Goal: Information Seeking & Learning: Learn about a topic

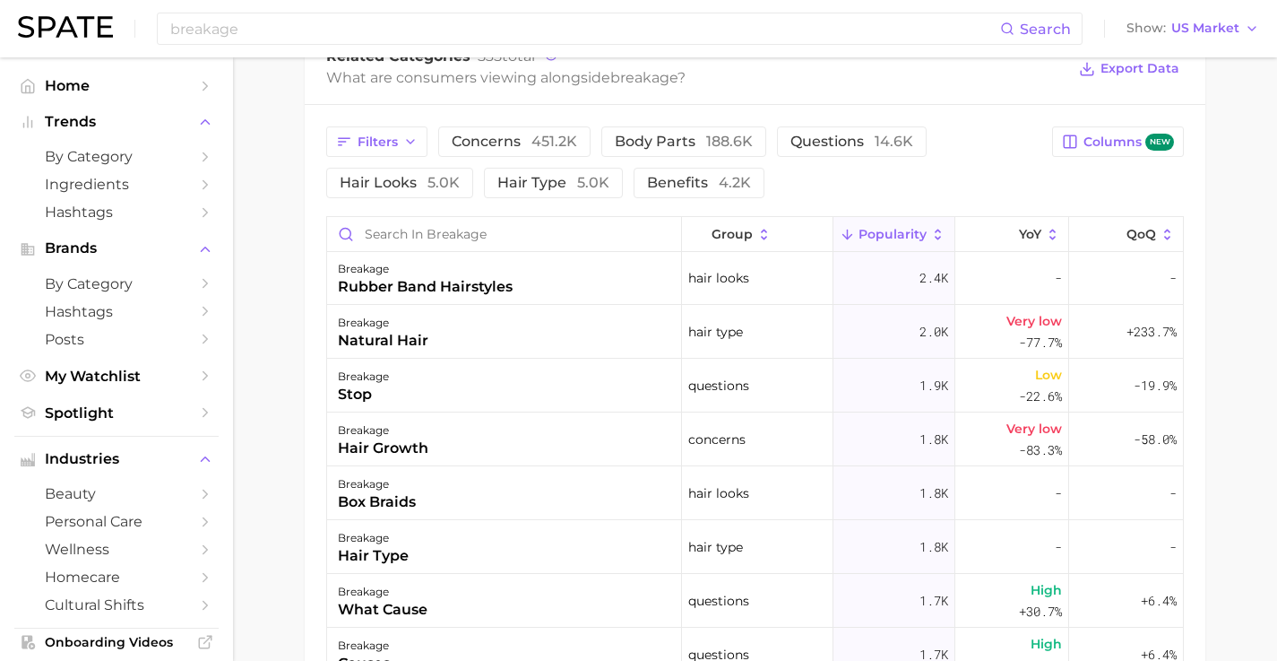
scroll to position [543, 0]
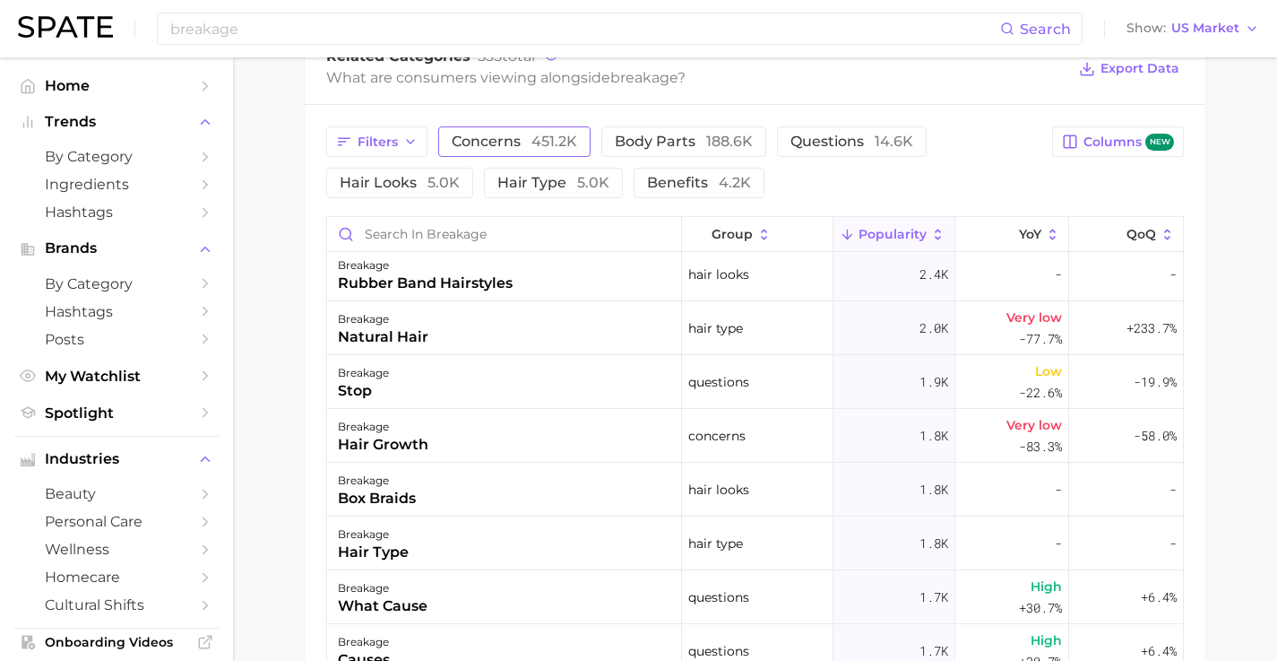
click at [488, 141] on span "concerns 451.2k" at bounding box center [514, 141] width 125 height 14
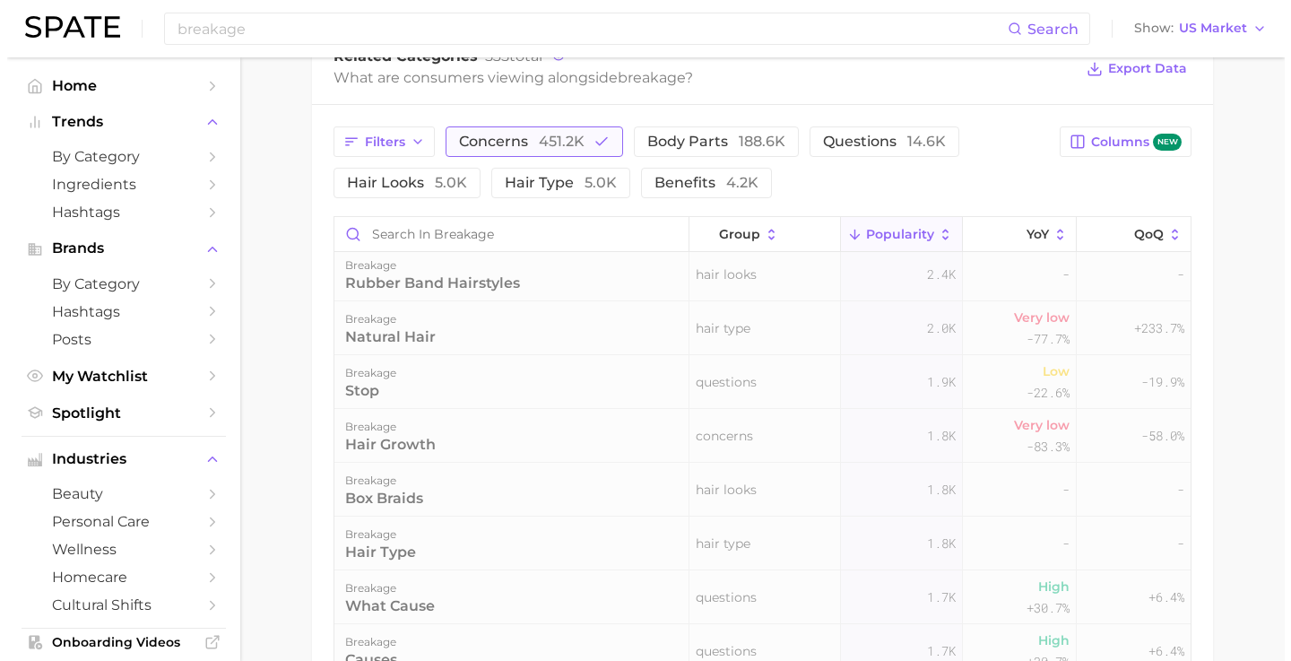
scroll to position [0, 0]
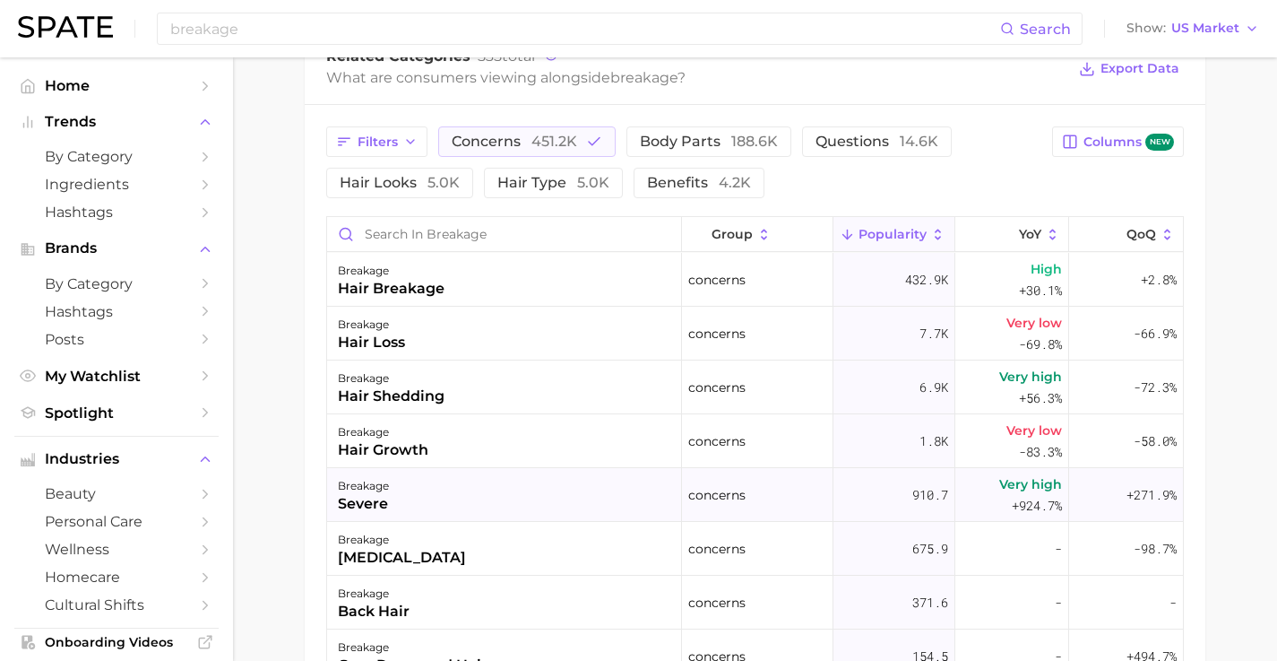
click at [426, 503] on div "breakage severe" at bounding box center [504, 495] width 355 height 54
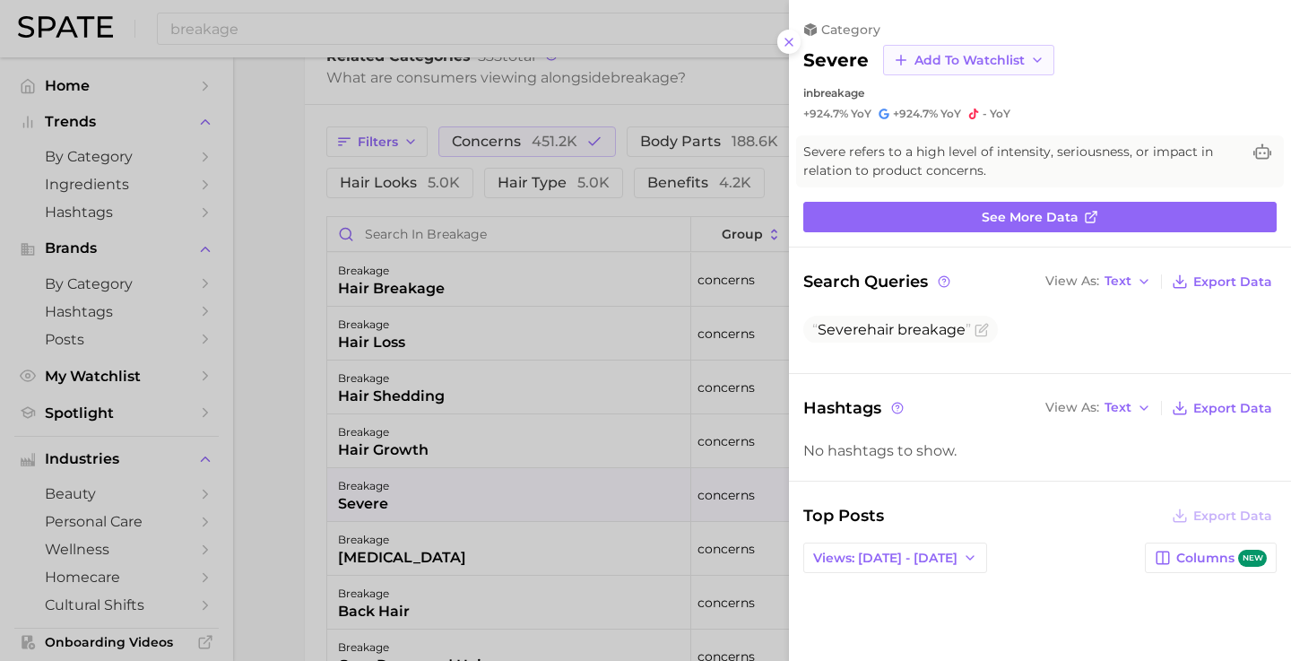
click at [966, 60] on span "Add to Watchlist" at bounding box center [969, 60] width 110 height 15
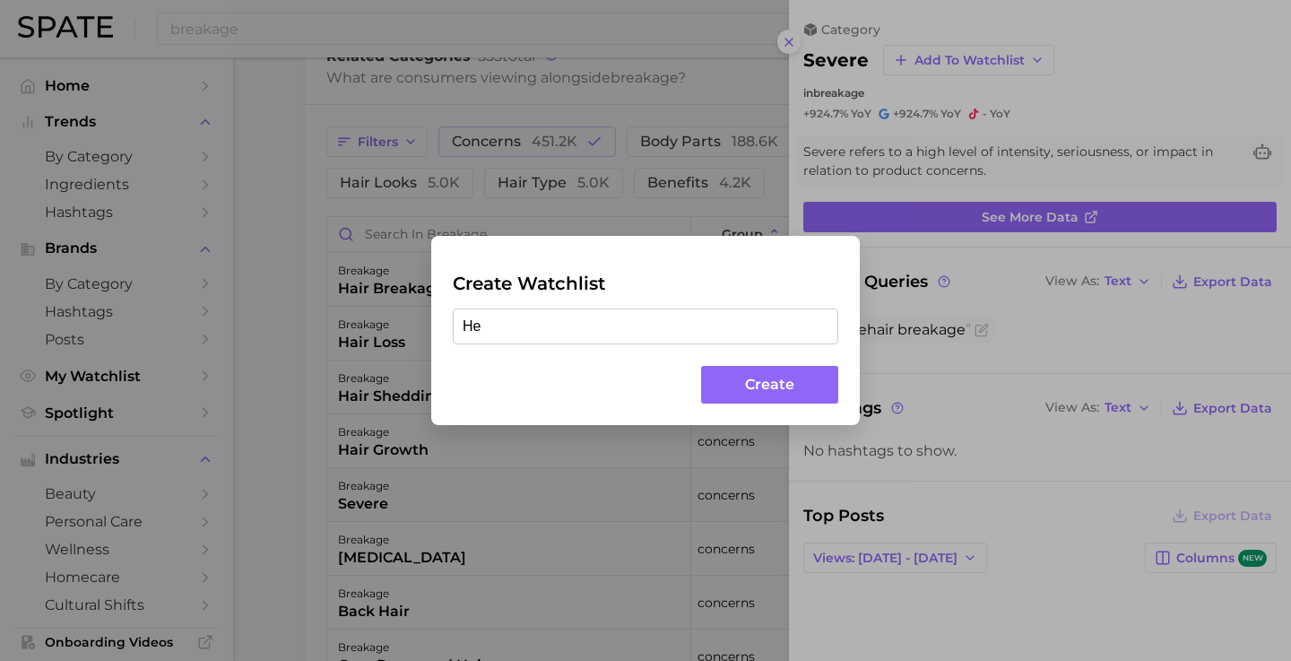
type input "H"
type input "Hair Breakage"
click at [789, 383] on button "Create" at bounding box center [769, 385] width 137 height 39
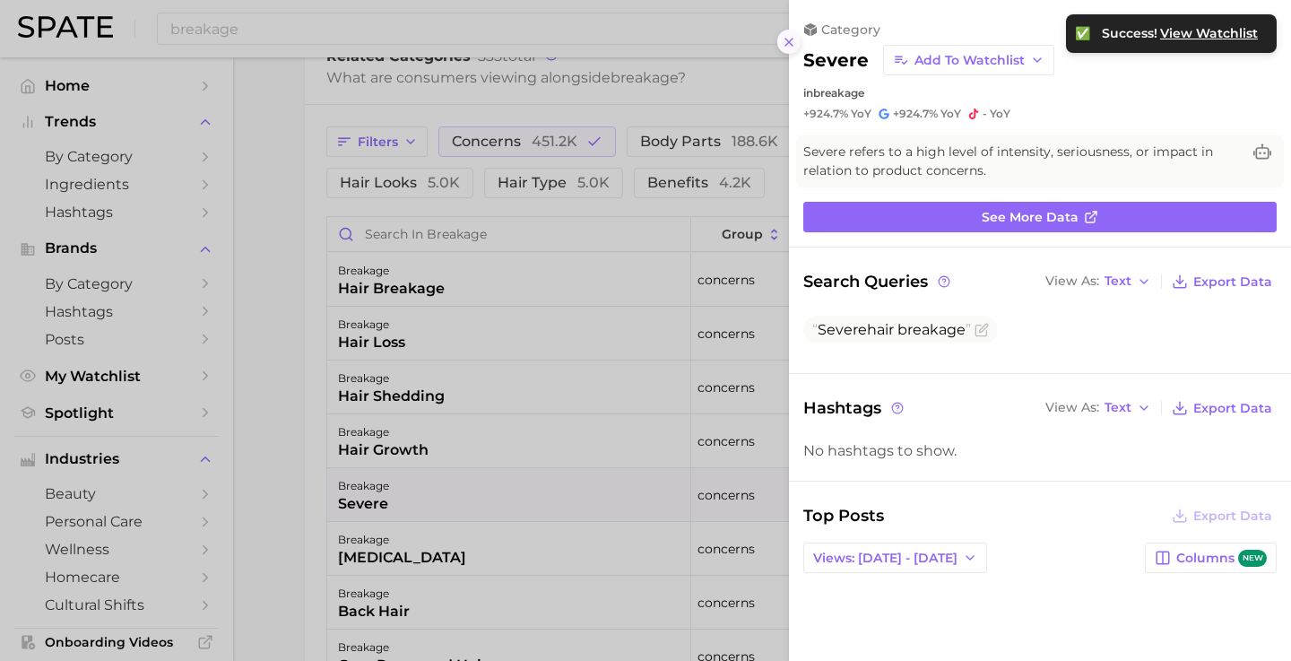
click at [790, 35] on icon at bounding box center [789, 42] width 14 height 14
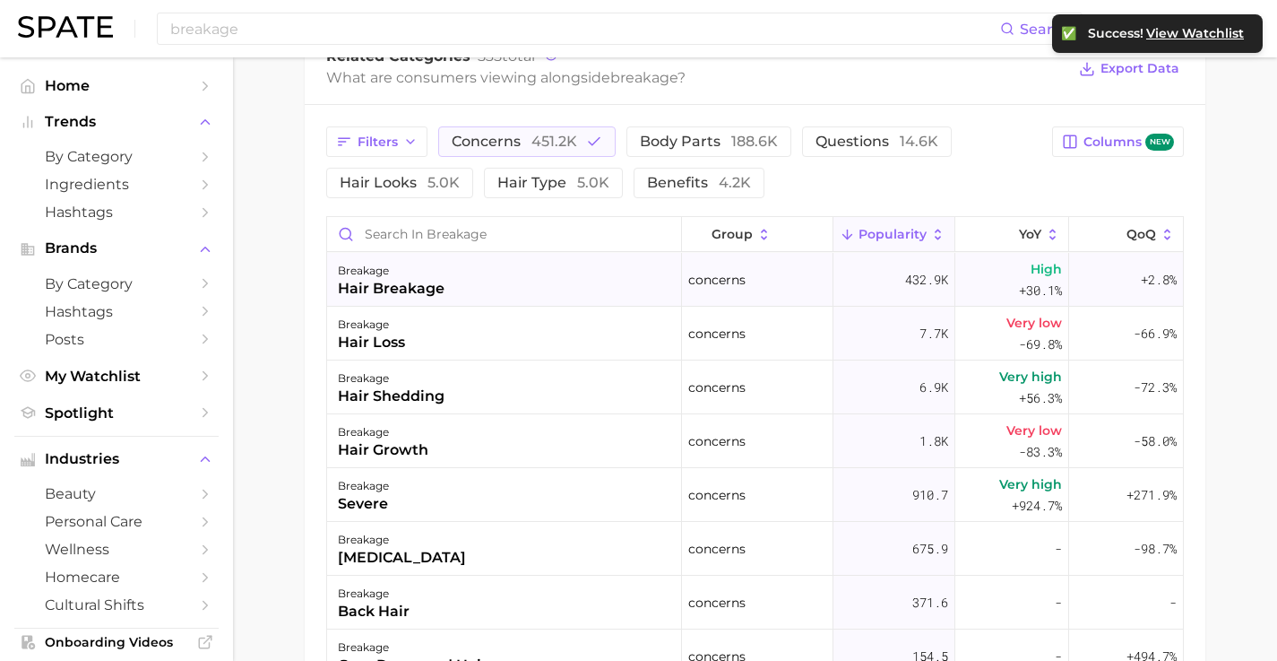
click at [403, 281] on div "hair breakage" at bounding box center [391, 289] width 107 height 22
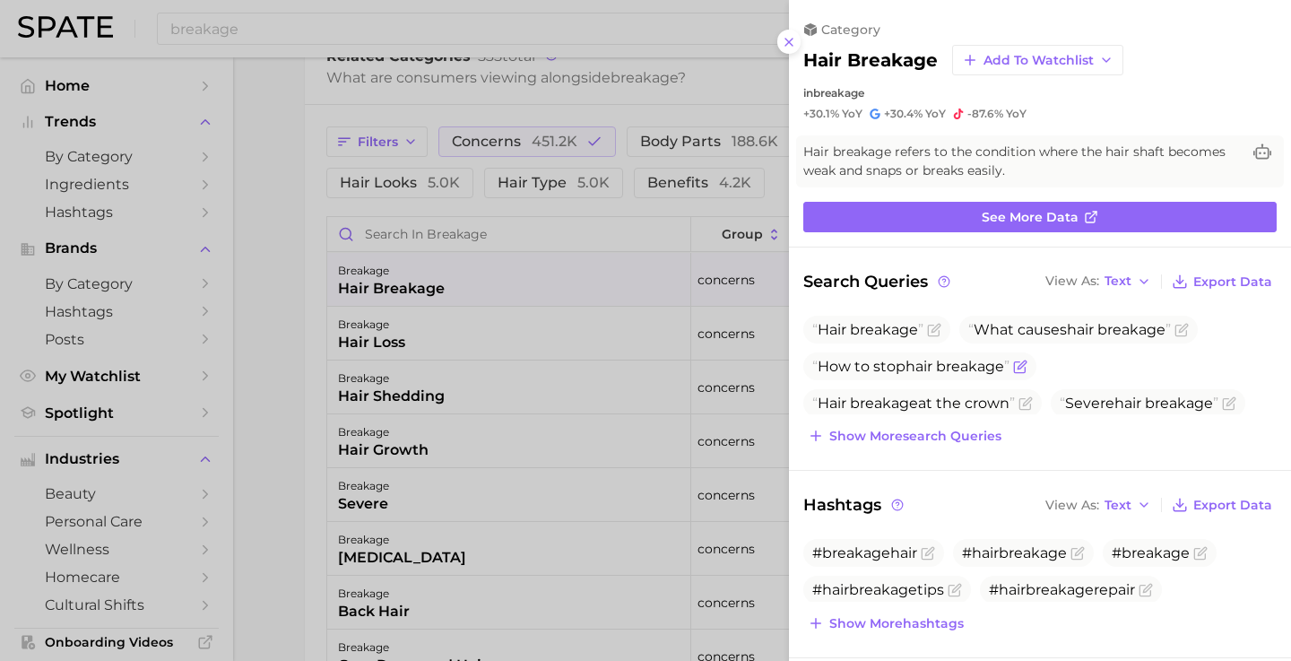
click at [843, 359] on span "How to stop hair breakage" at bounding box center [910, 366] width 197 height 17
click at [890, 428] on span "Show more search queries" at bounding box center [915, 435] width 172 height 15
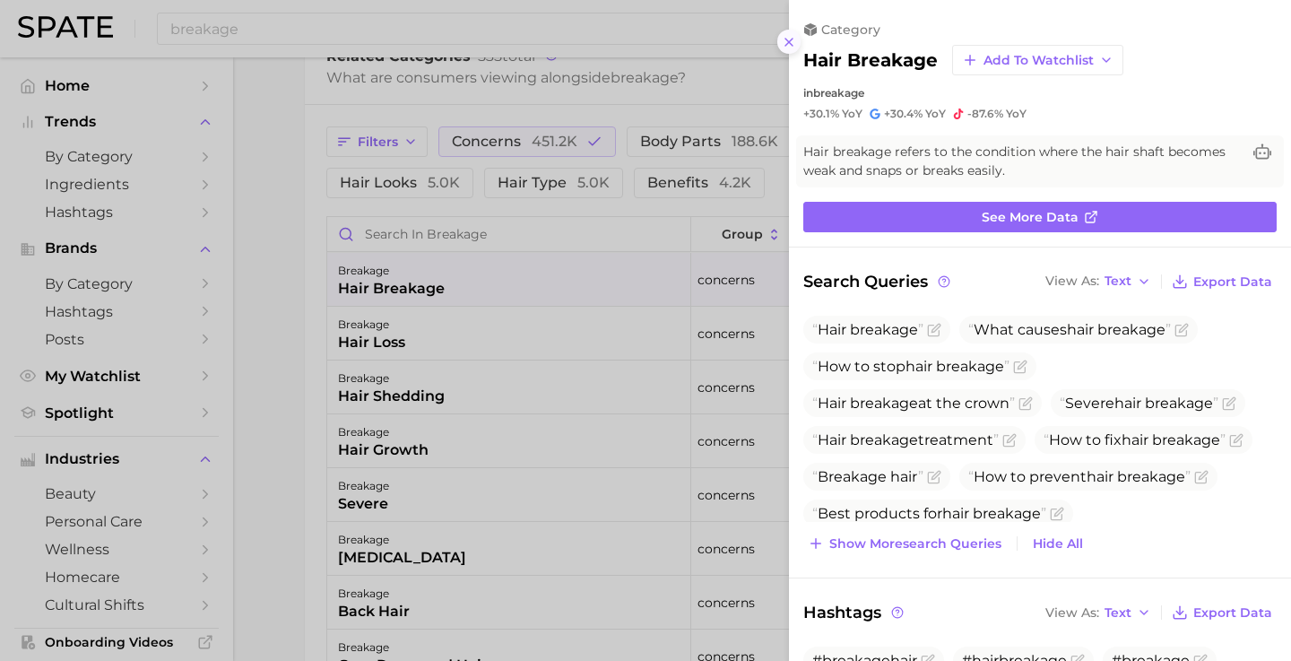
click at [788, 40] on icon at bounding box center [789, 42] width 14 height 14
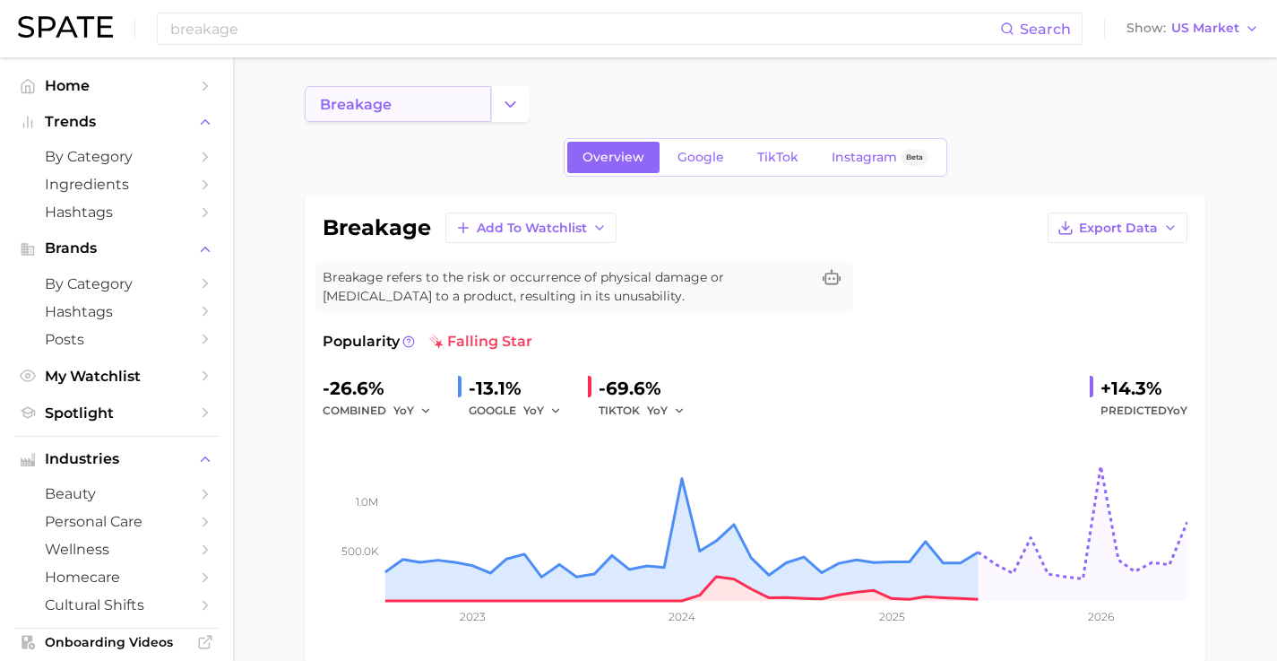
click at [460, 113] on link "breakage" at bounding box center [398, 104] width 186 height 36
click at [516, 108] on icon "Change Category" at bounding box center [510, 104] width 19 height 19
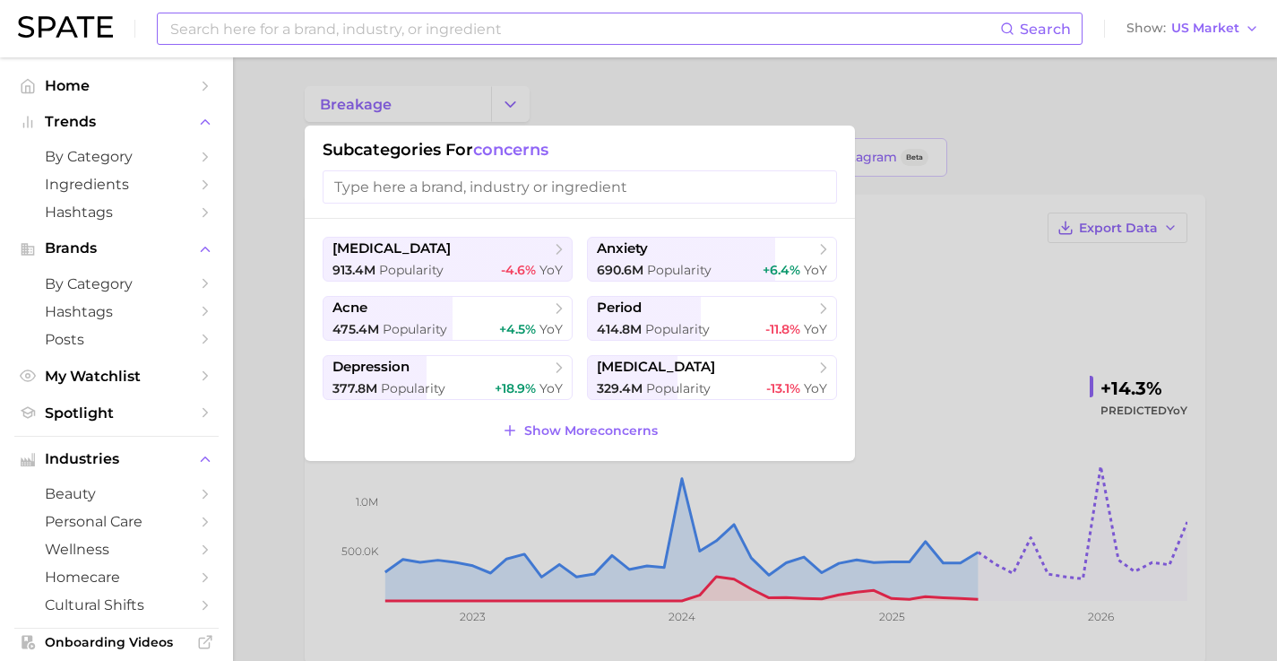
click at [471, 29] on input at bounding box center [585, 28] width 832 height 30
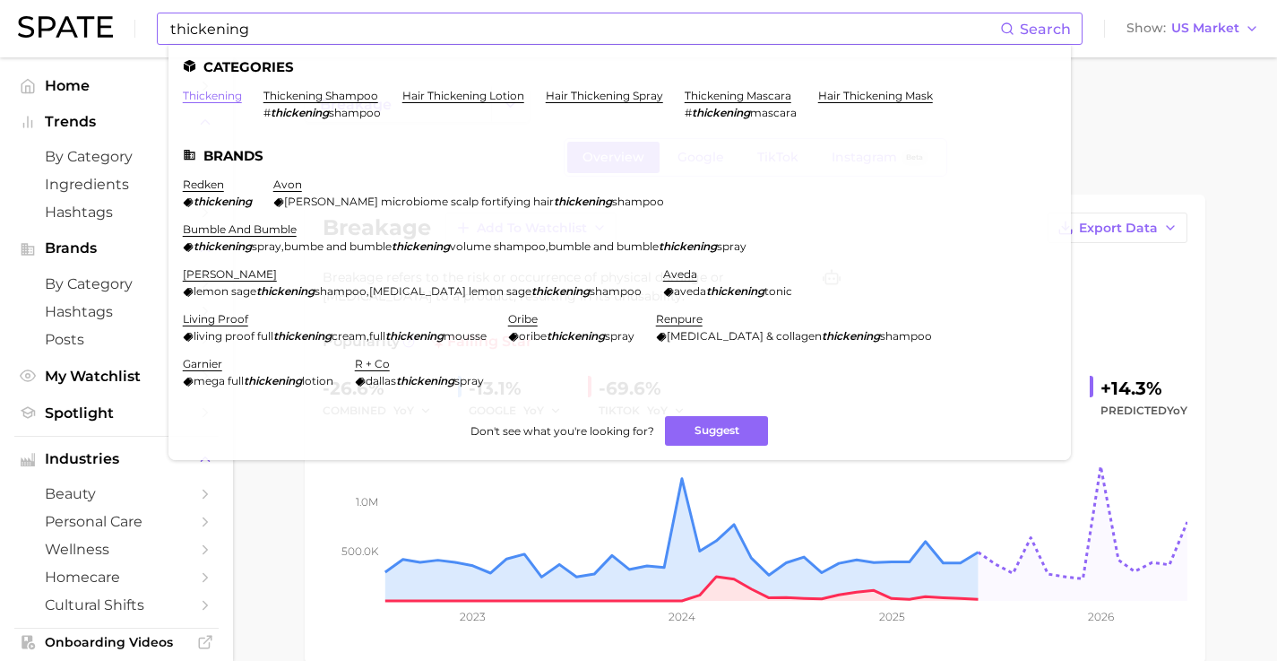
click at [220, 91] on link "thickening" at bounding box center [212, 95] width 59 height 13
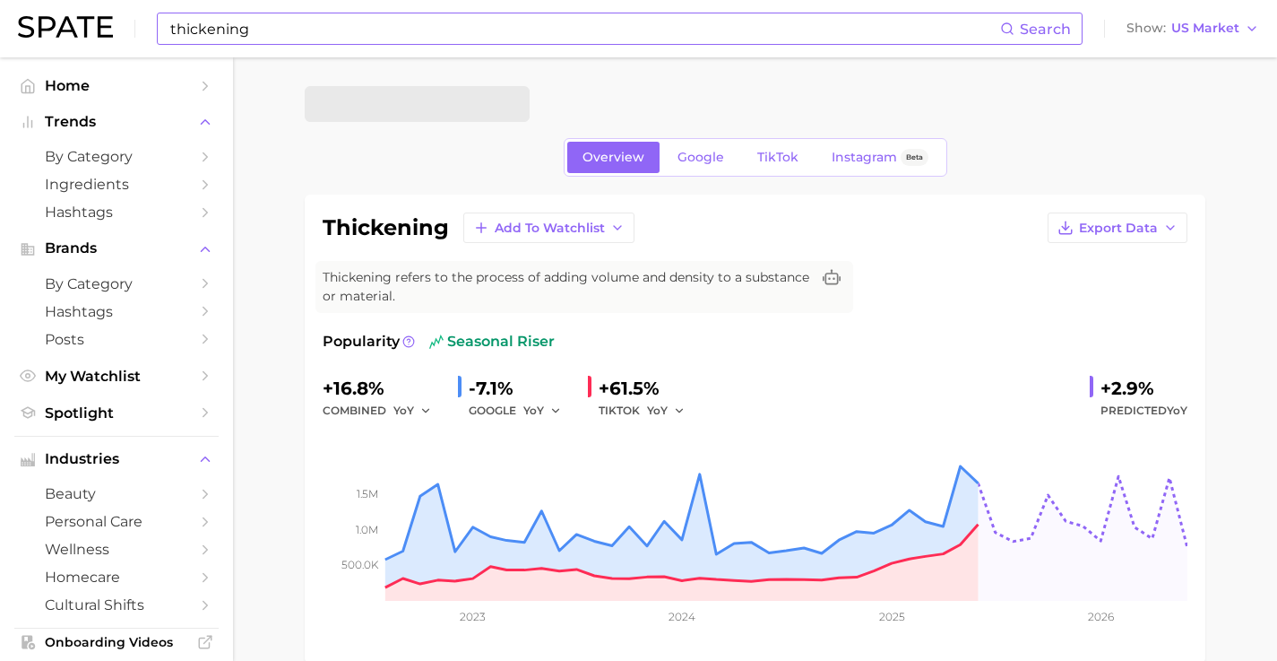
click at [373, 30] on input "thickening" at bounding box center [585, 28] width 832 height 30
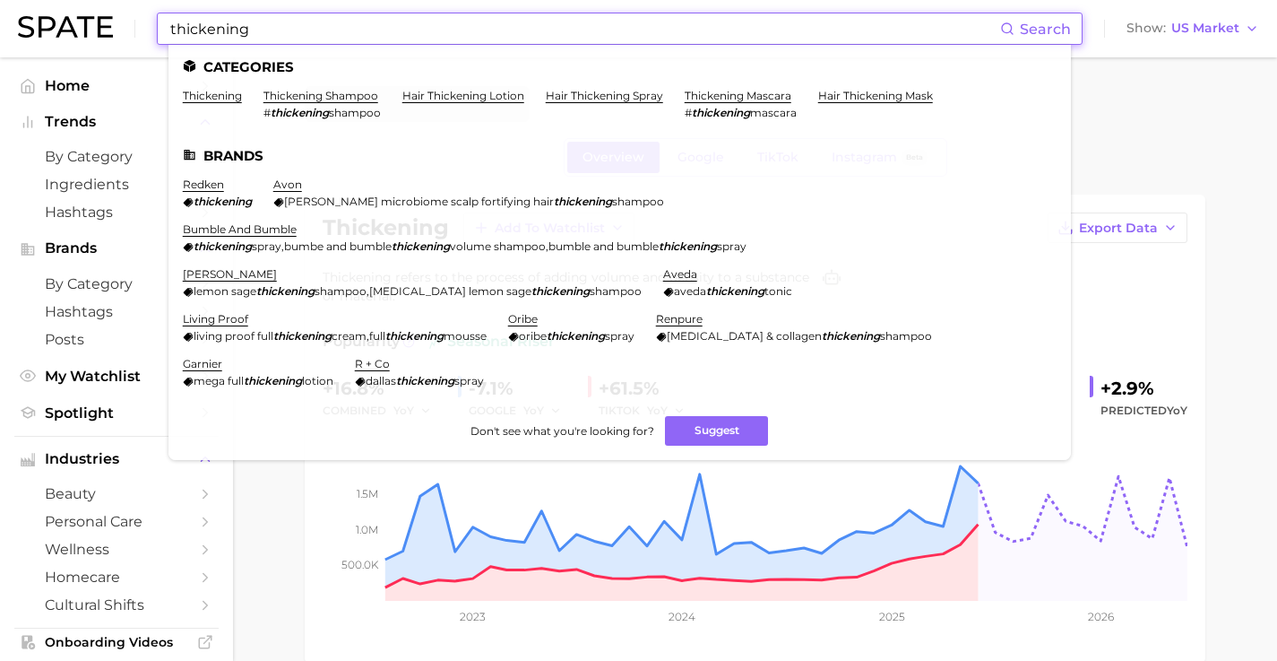
drag, startPoint x: 245, startPoint y: 19, endPoint x: 88, endPoint y: 4, distance: 157.5
click at [88, 4] on div "thickening Search Categories thickening thickening shampoo # thickening shampoo…" at bounding box center [638, 28] width 1241 height 57
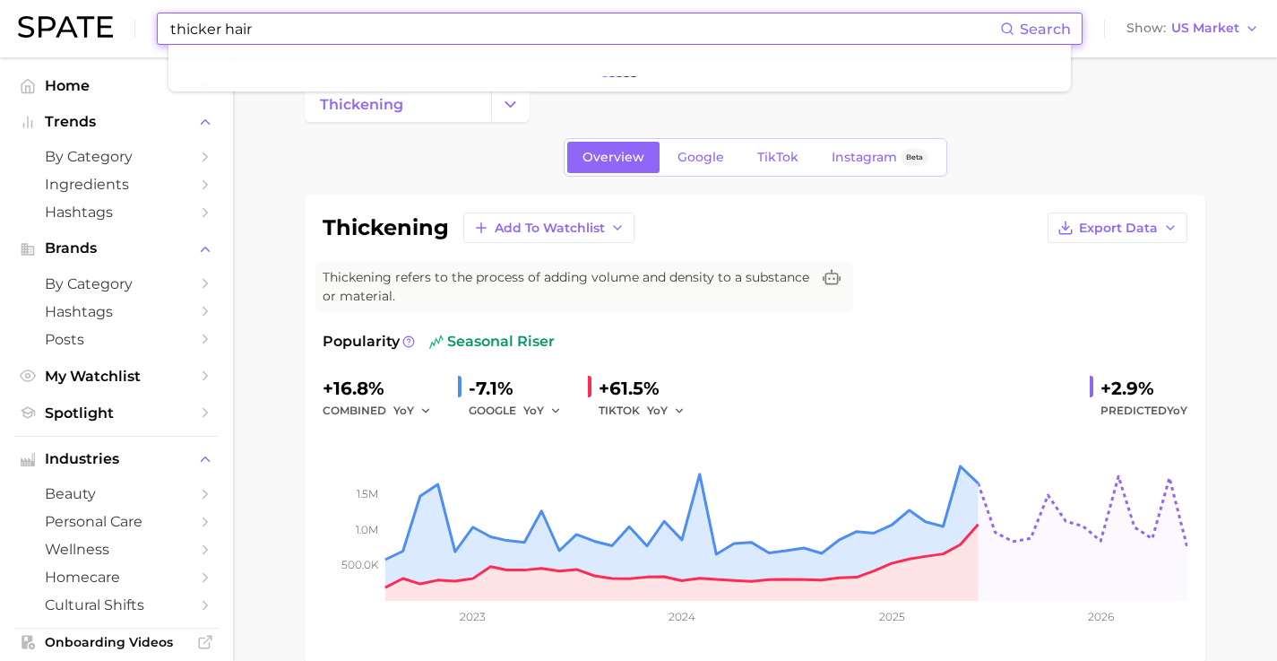
type input "thicker hair"
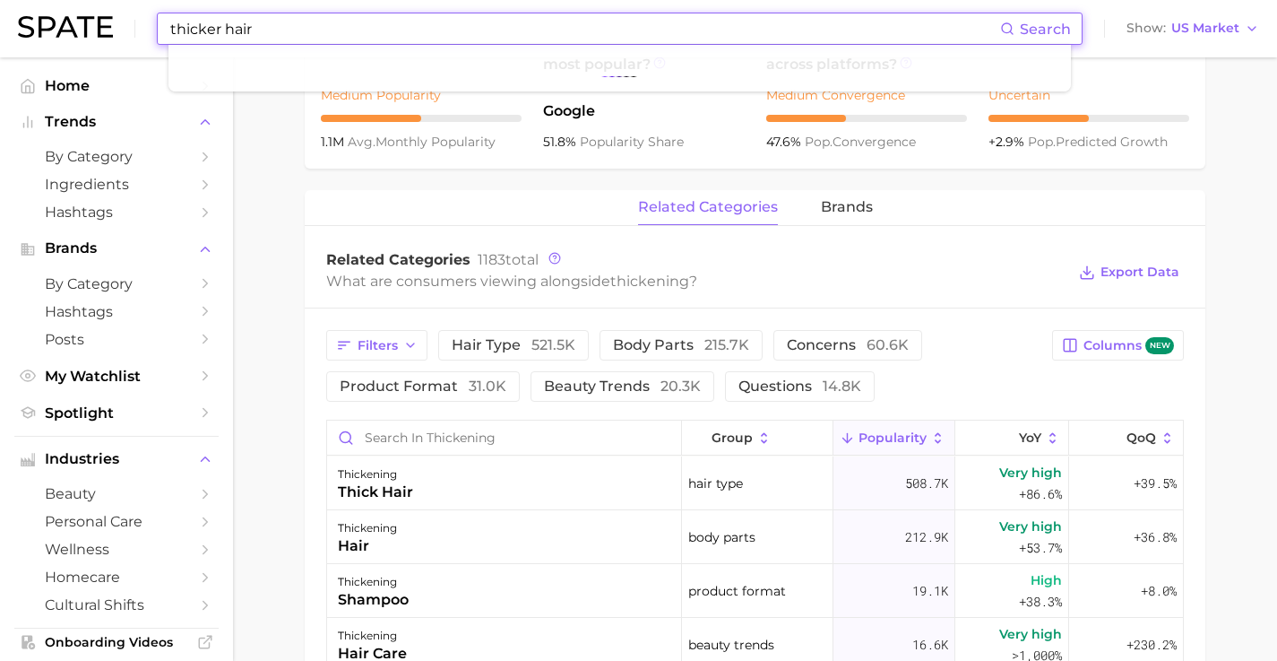
scroll to position [730, 0]
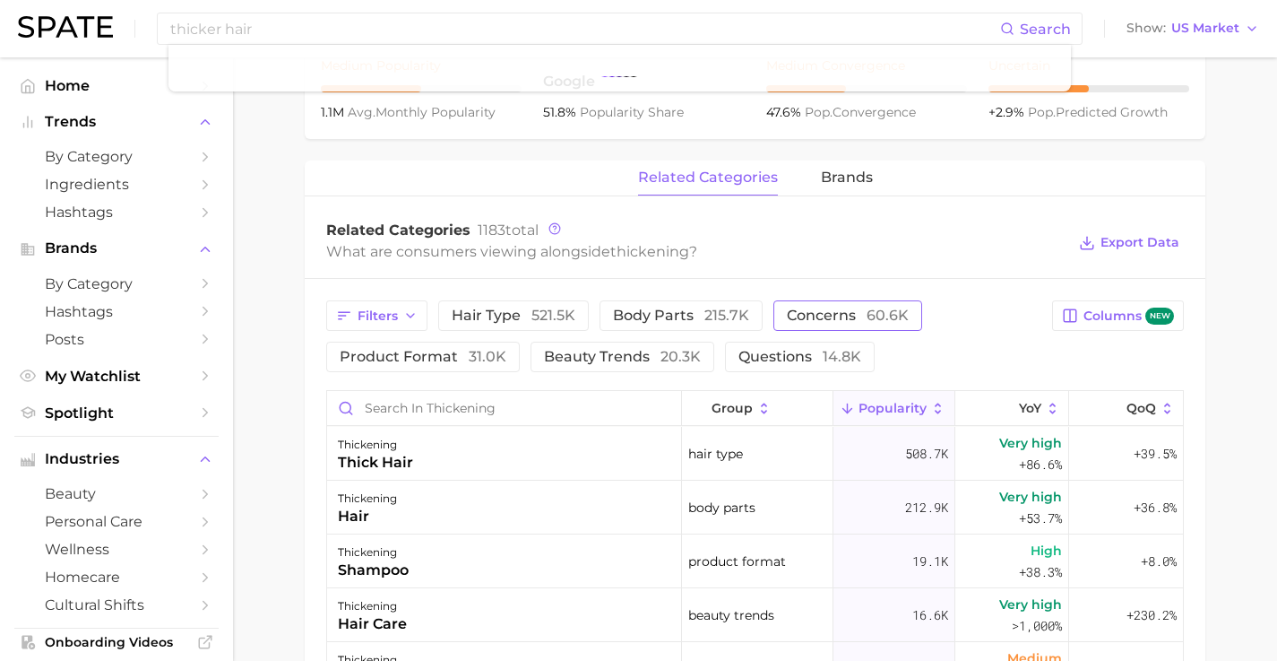
click at [812, 320] on span "concerns 60.6k" at bounding box center [848, 315] width 122 height 14
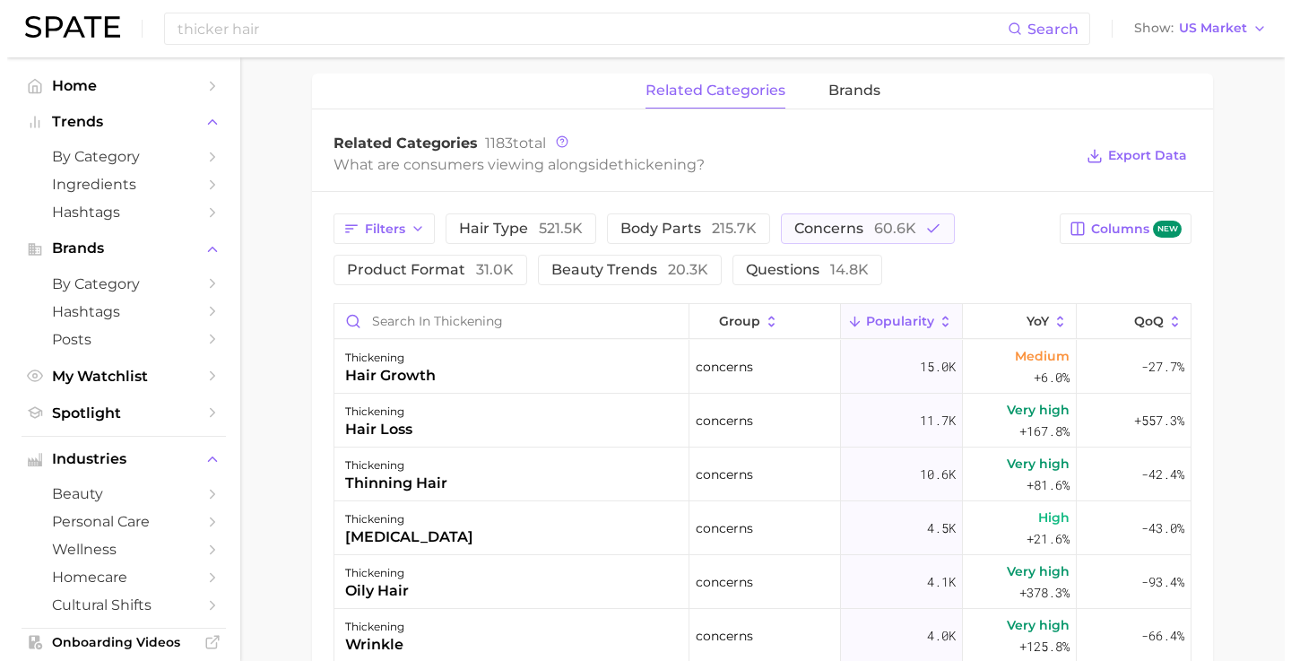
scroll to position [813, 0]
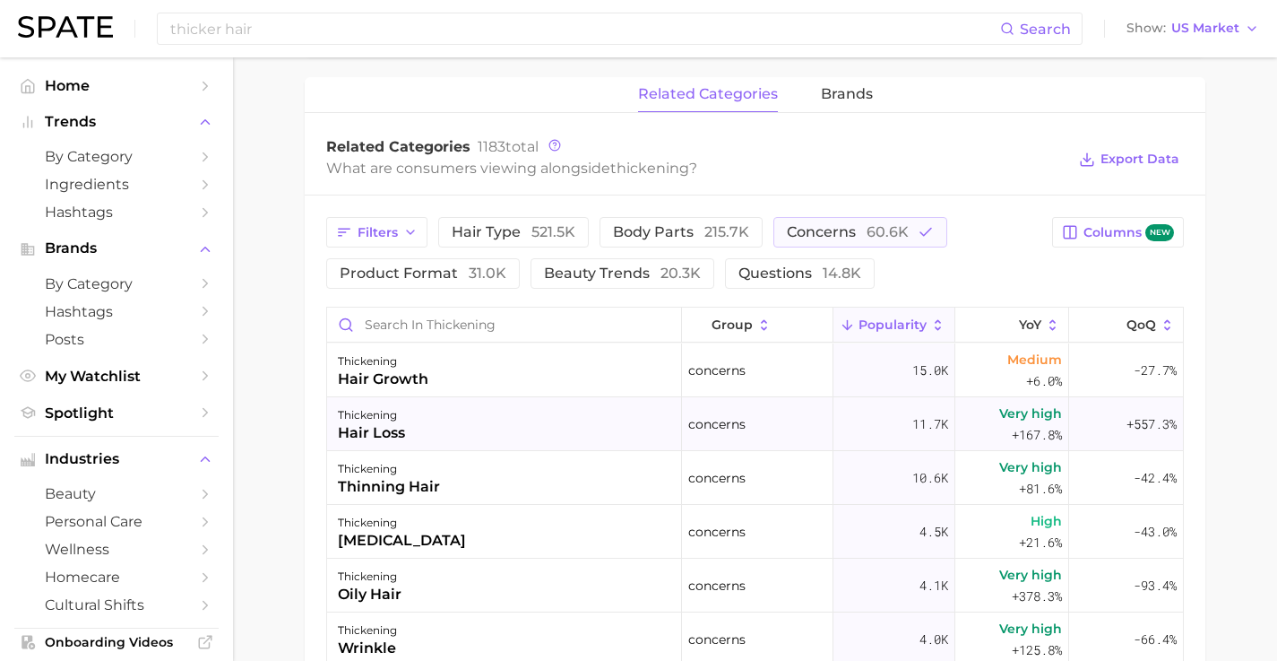
click at [393, 425] on div "hair loss" at bounding box center [371, 433] width 67 height 22
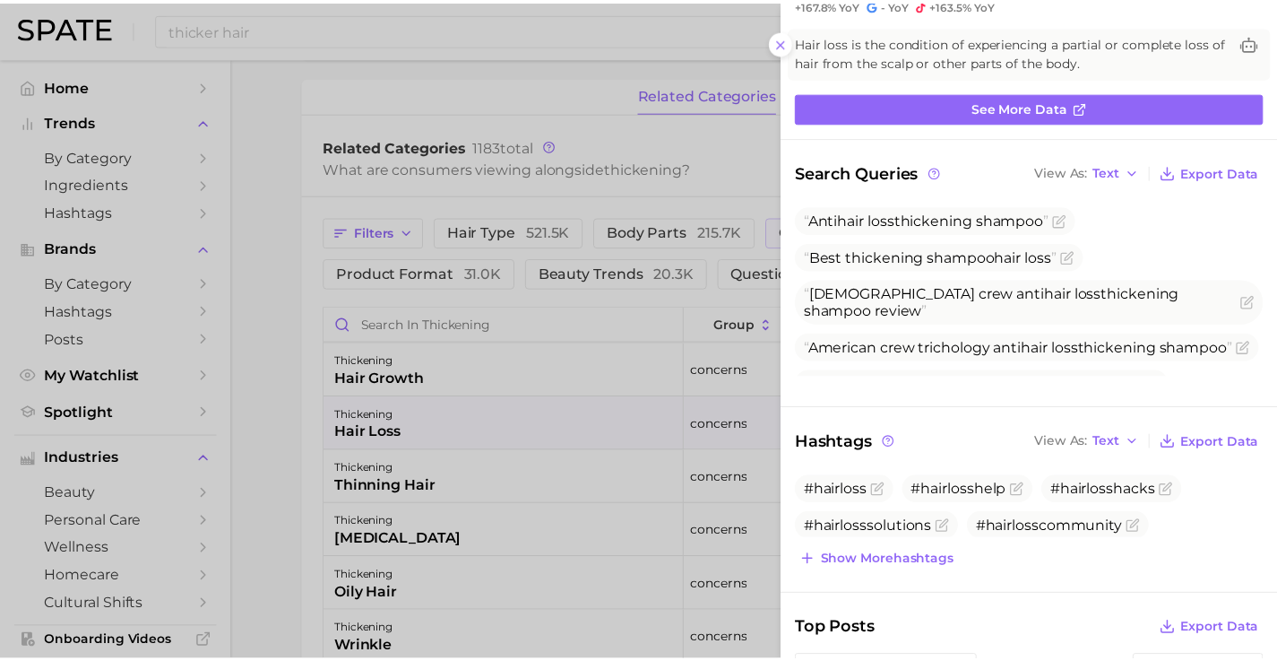
scroll to position [0, 0]
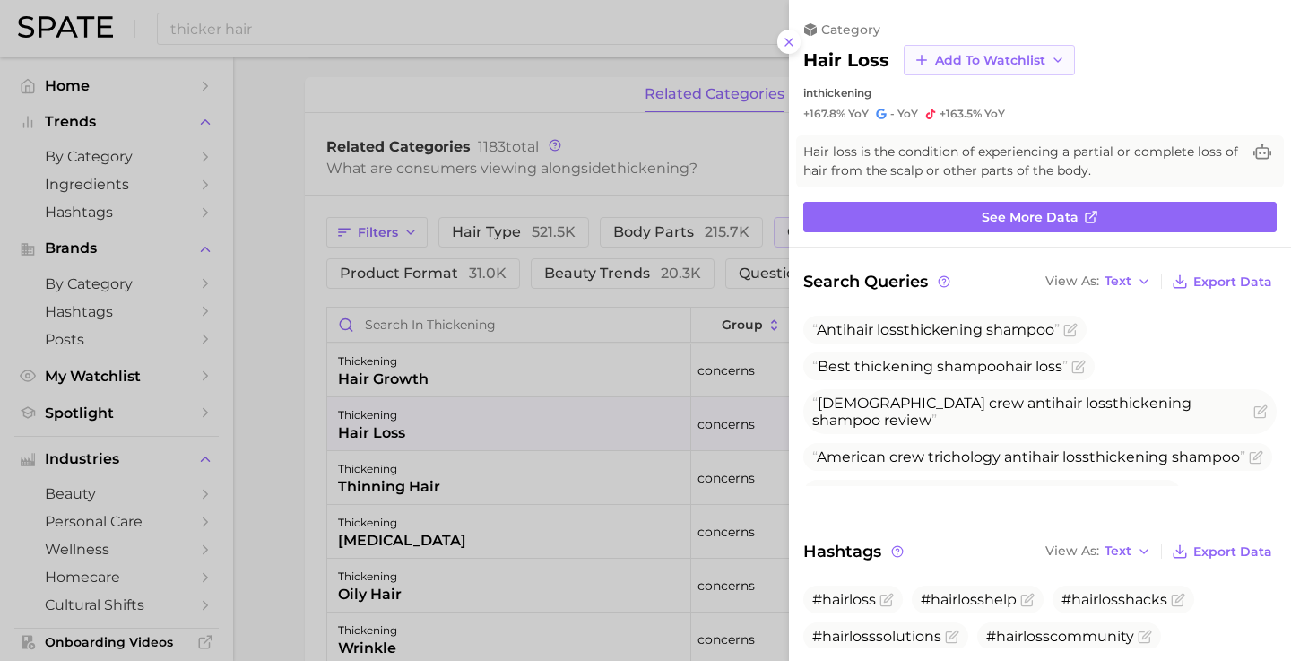
click at [1000, 53] on span "Add to Watchlist" at bounding box center [990, 60] width 110 height 15
click at [977, 125] on span "Hair Breakage" at bounding box center [980, 126] width 92 height 15
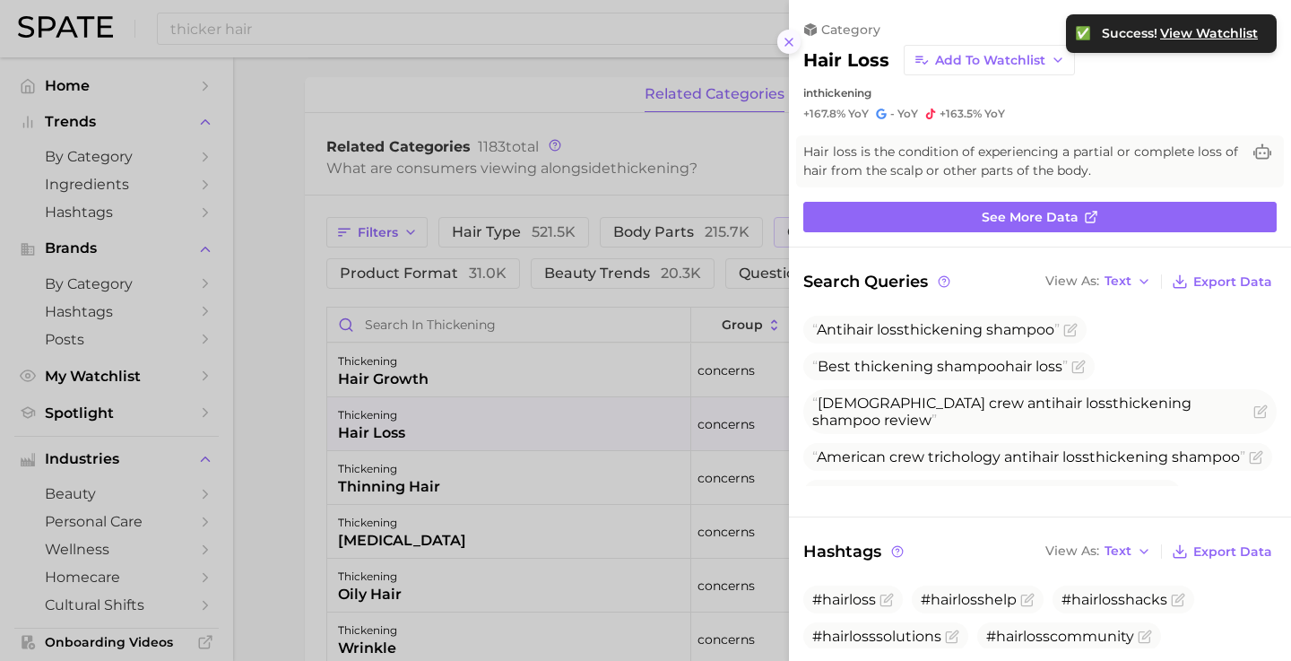
click at [791, 41] on icon at bounding box center [789, 42] width 14 height 14
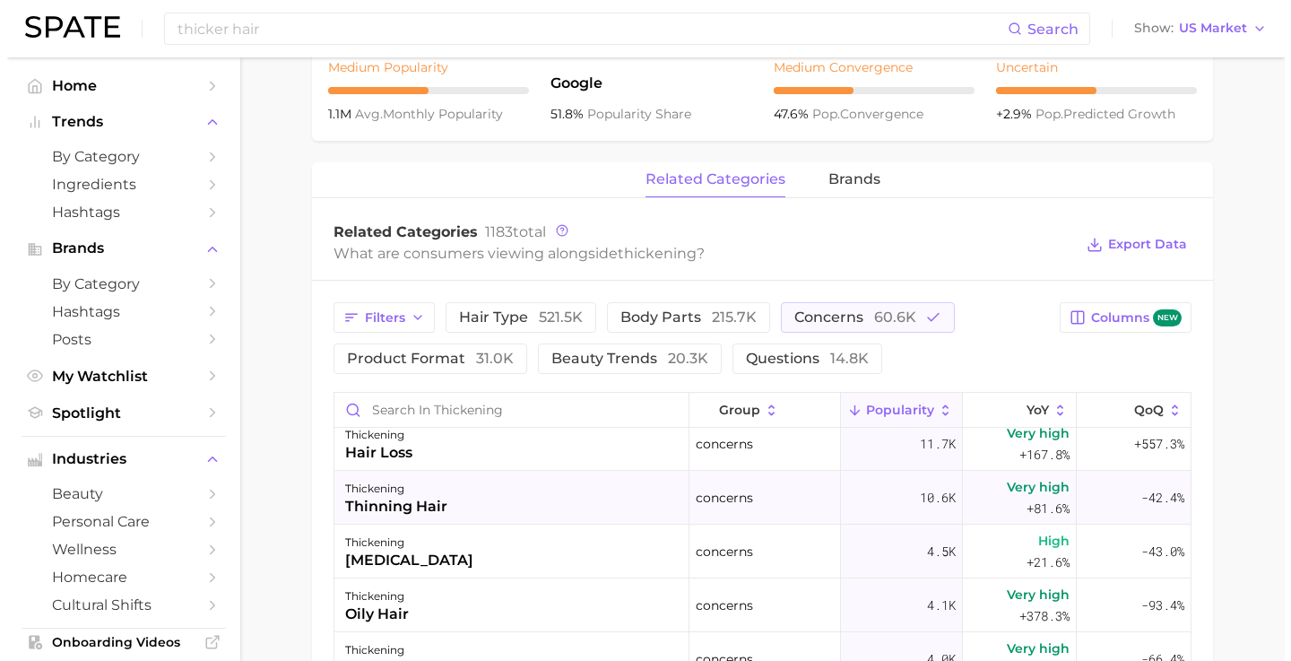
scroll to position [37, 0]
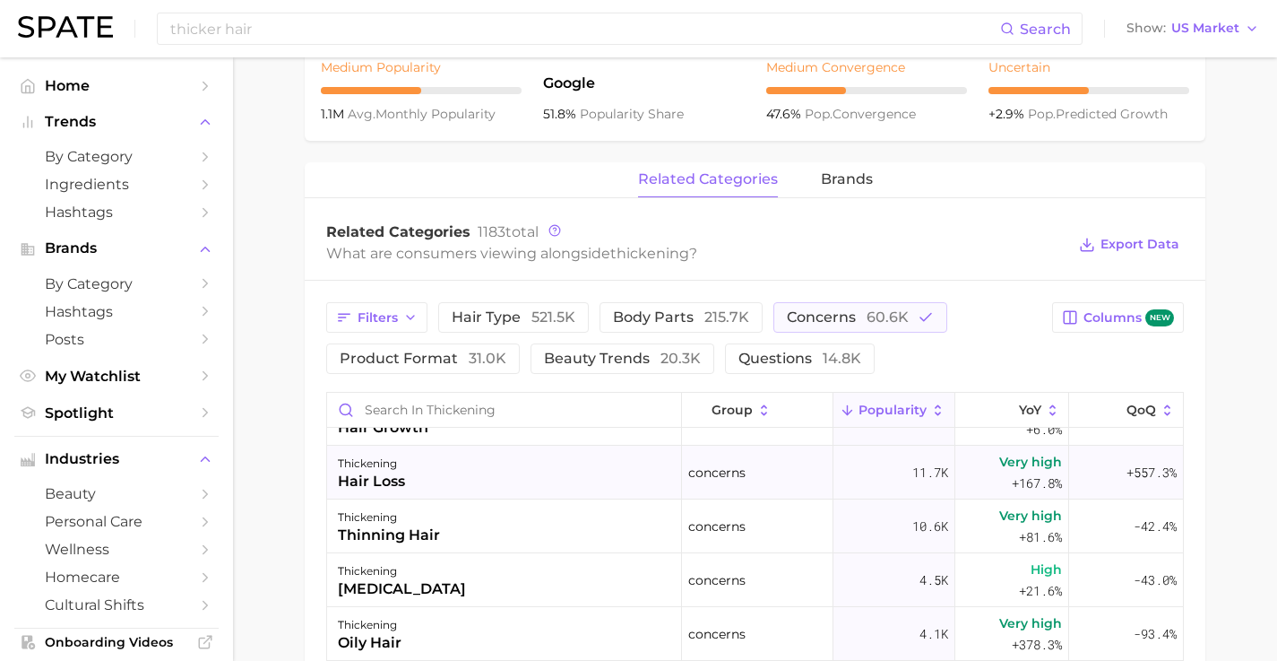
click at [462, 477] on div "thickening hair loss" at bounding box center [504, 472] width 355 height 54
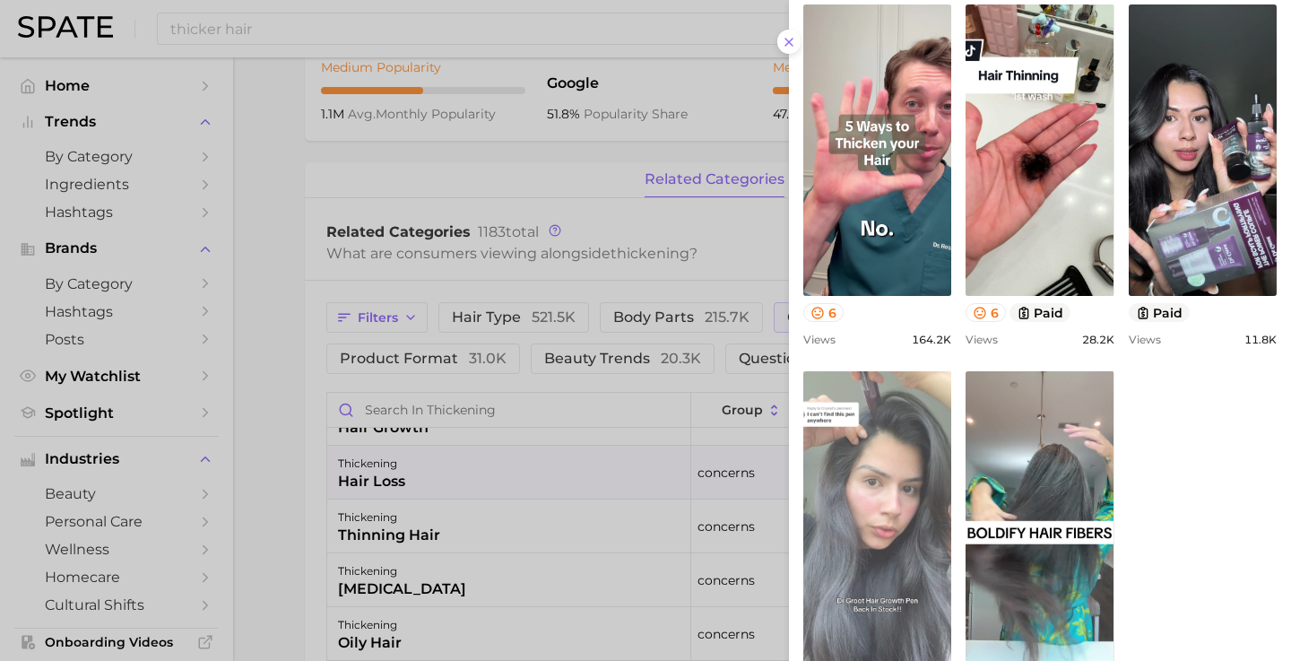
scroll to position [915, 0]
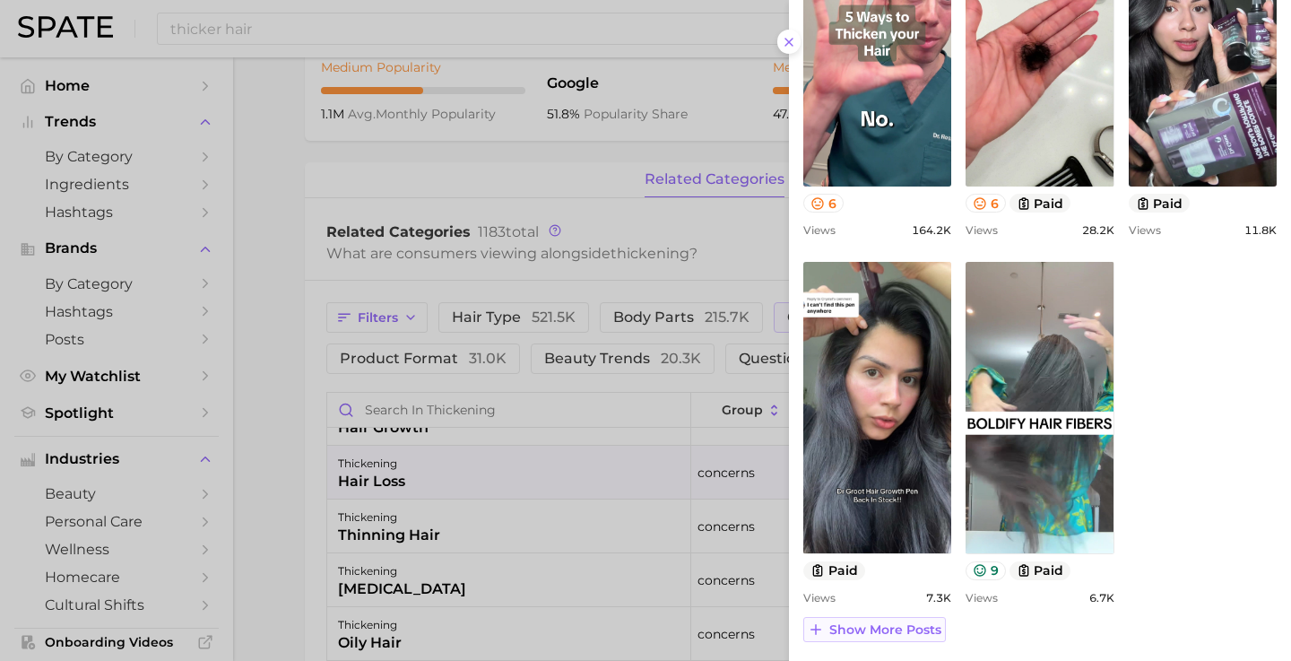
click at [904, 627] on span "Show more posts" at bounding box center [885, 629] width 112 height 15
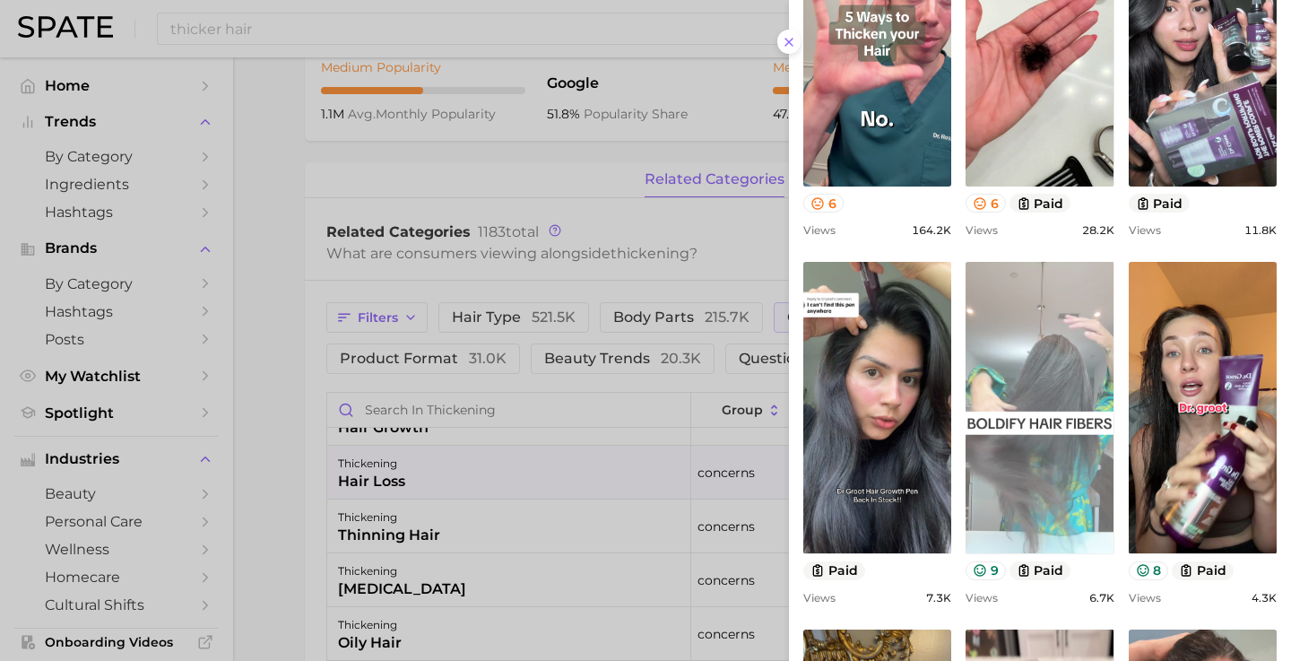
scroll to position [0, 0]
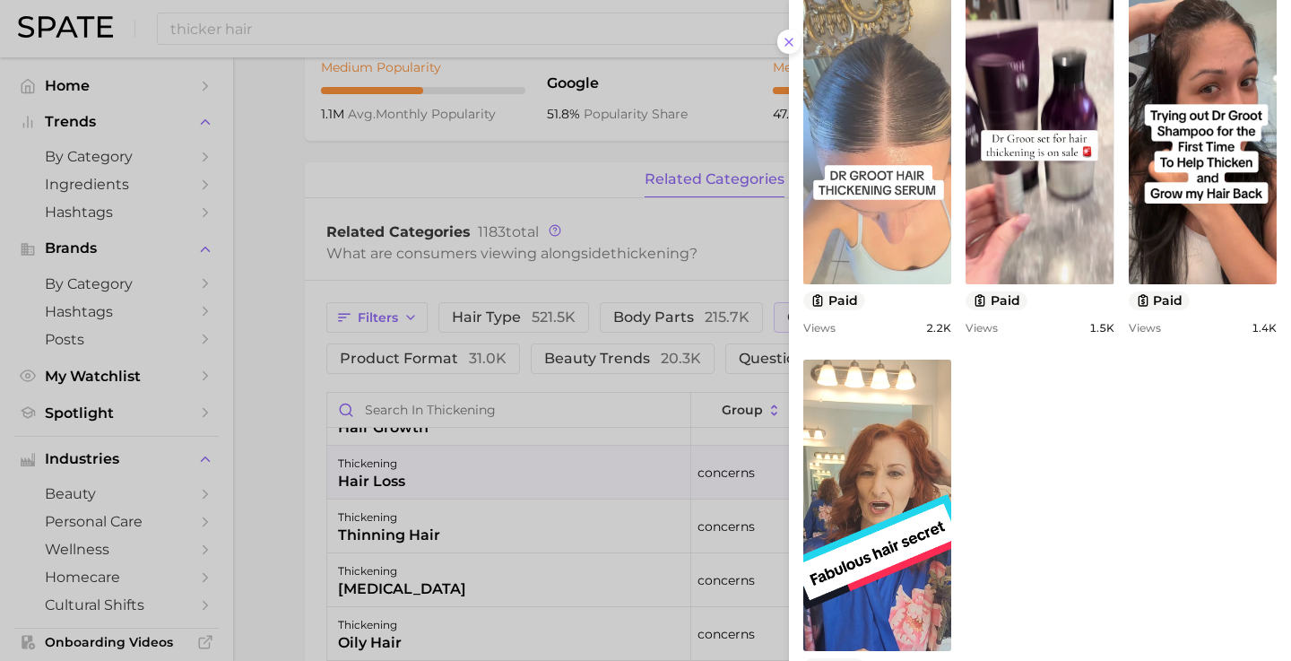
click at [903, 173] on link "view post on TikTok" at bounding box center [877, 138] width 148 height 291
